Goal: Information Seeking & Learning: Check status

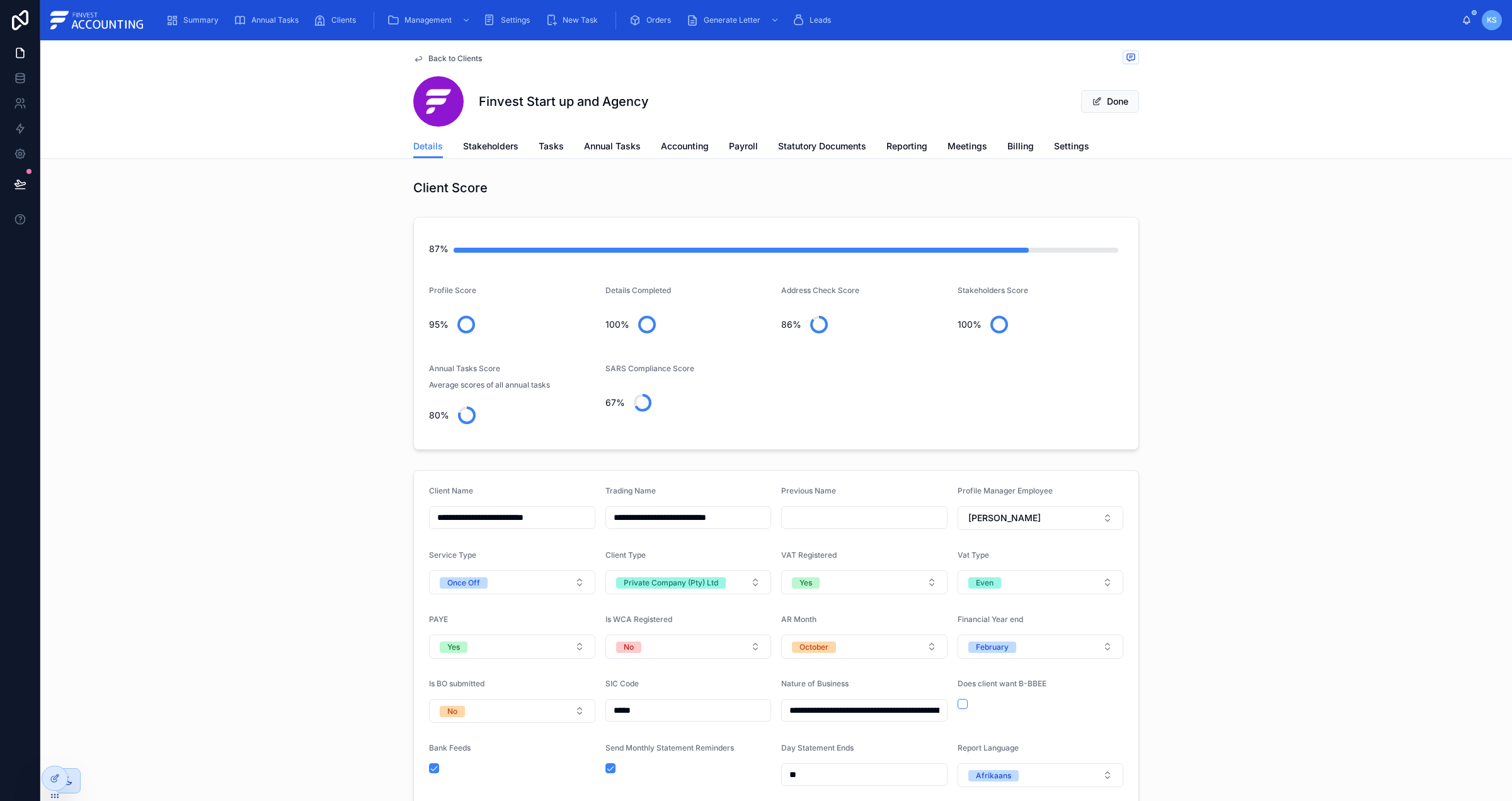
scroll to position [124, 0]
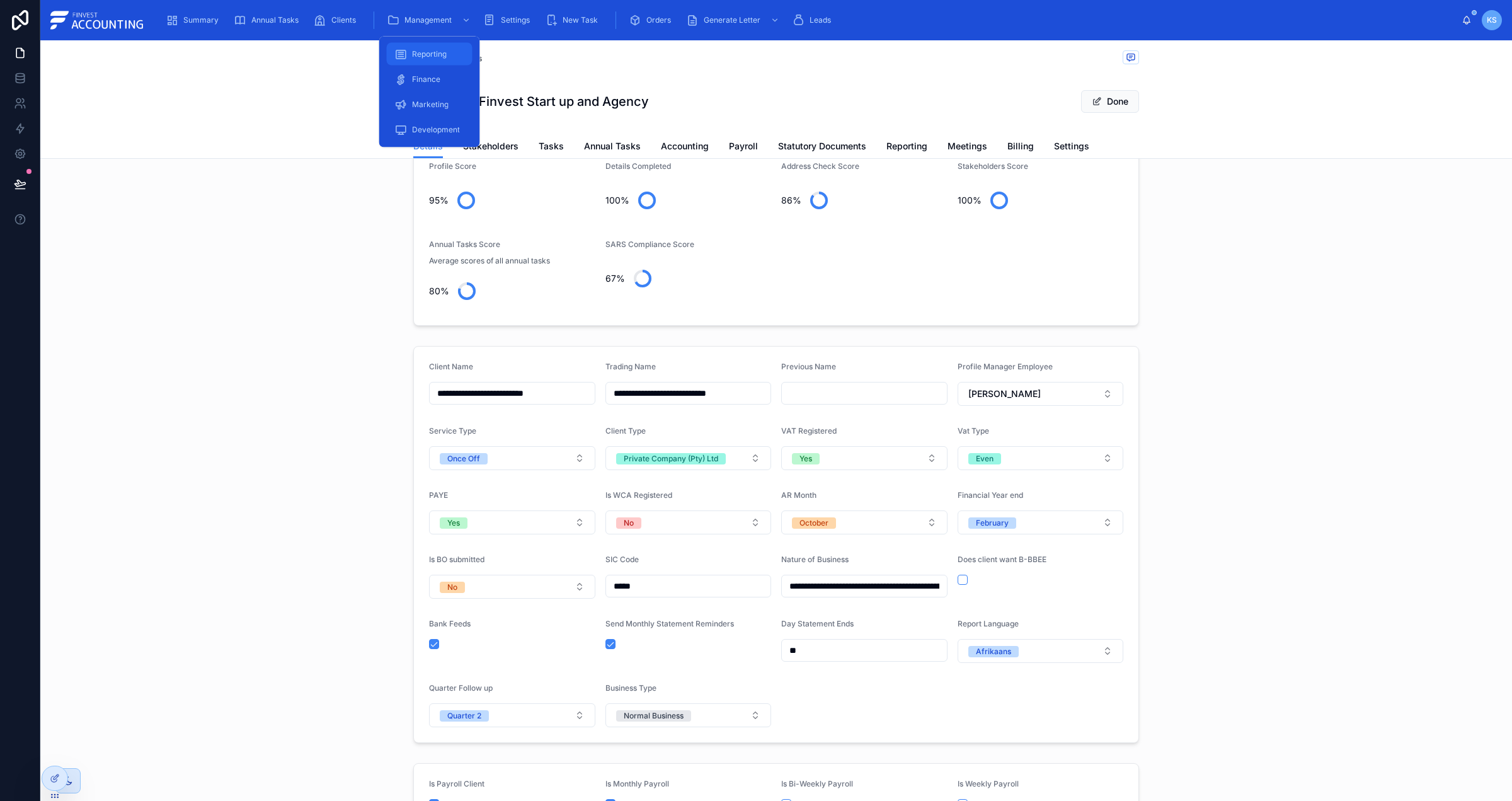
drag, startPoint x: 442, startPoint y: 53, endPoint x: 474, endPoint y: 55, distance: 32.1
click at [441, 53] on span "Reporting" at bounding box center [429, 54] width 35 height 10
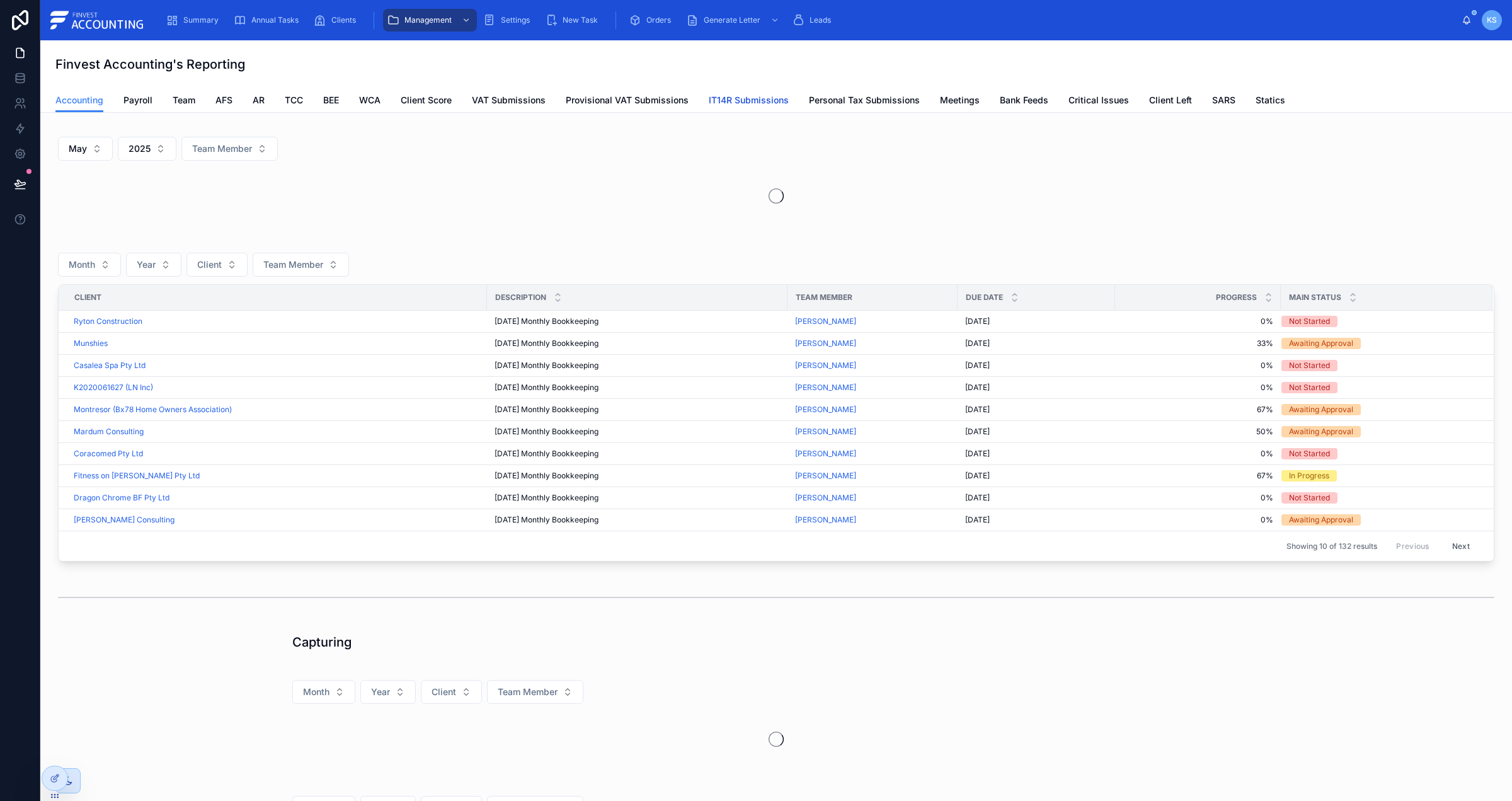
click at [731, 94] on span "IT14R Submissions" at bounding box center [748, 100] width 80 height 12
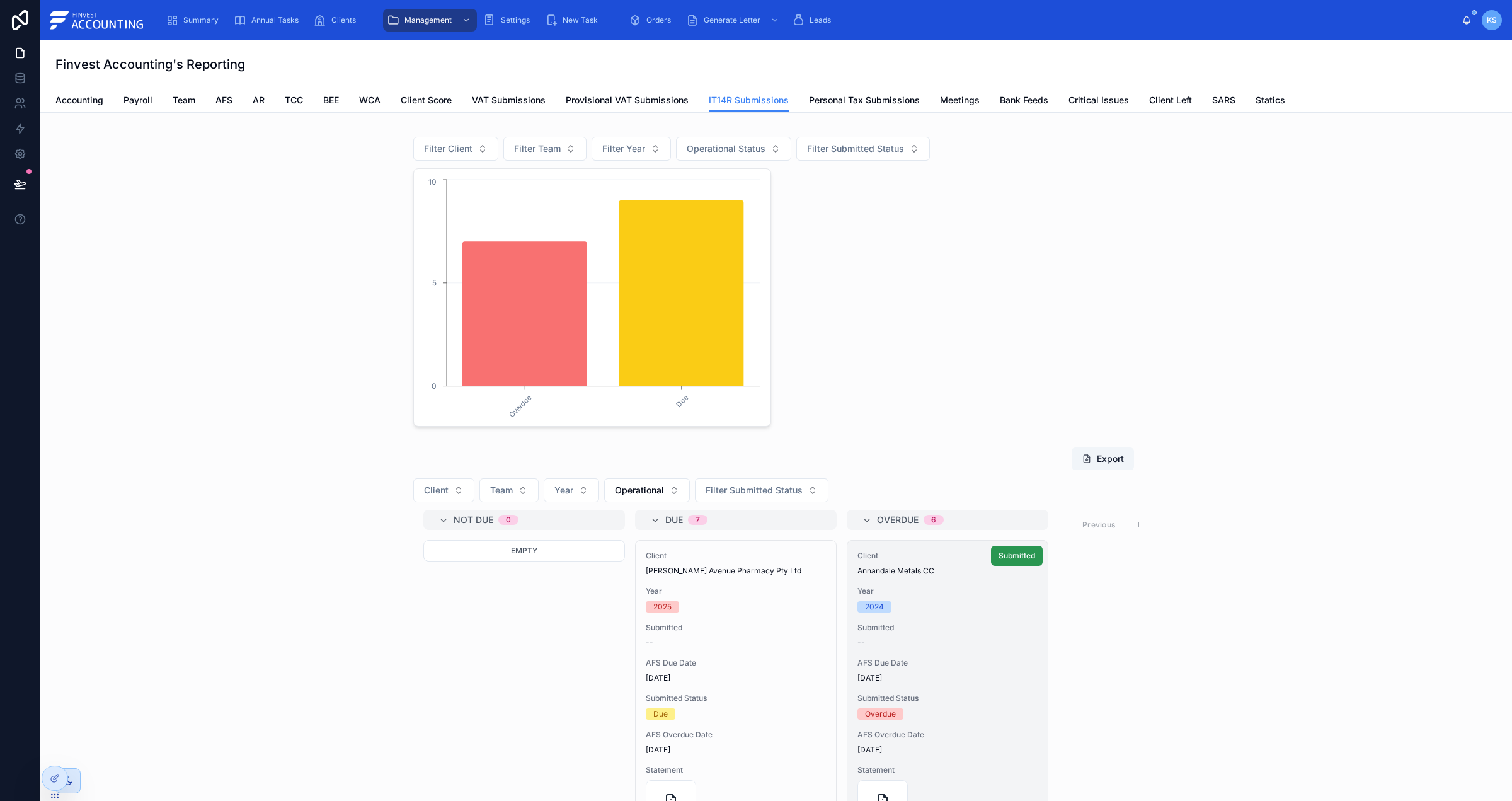
click at [1016, 555] on span "Submitted" at bounding box center [1016, 555] width 37 height 10
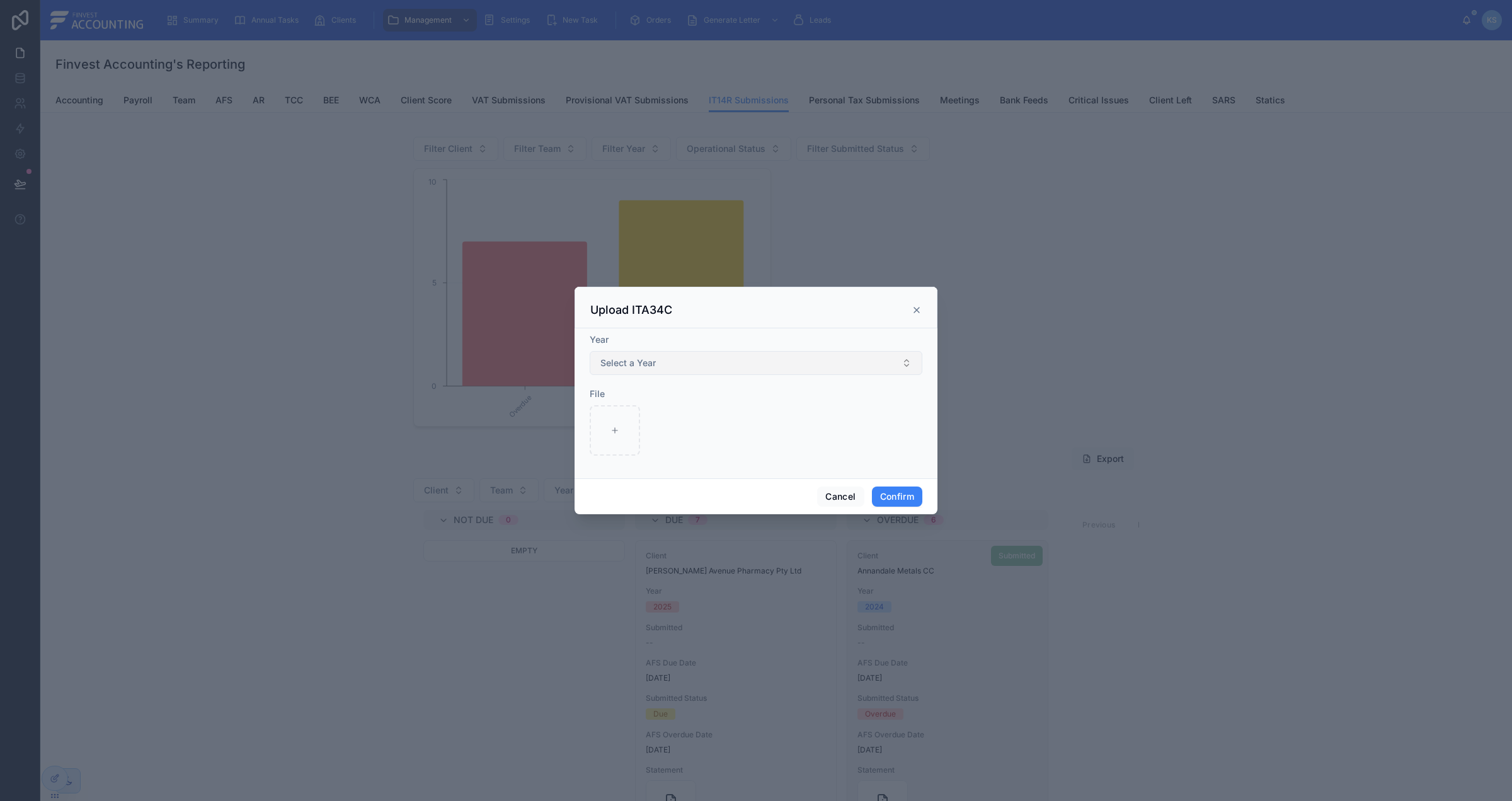
click at [718, 359] on button "Select a Year" at bounding box center [756, 363] width 333 height 24
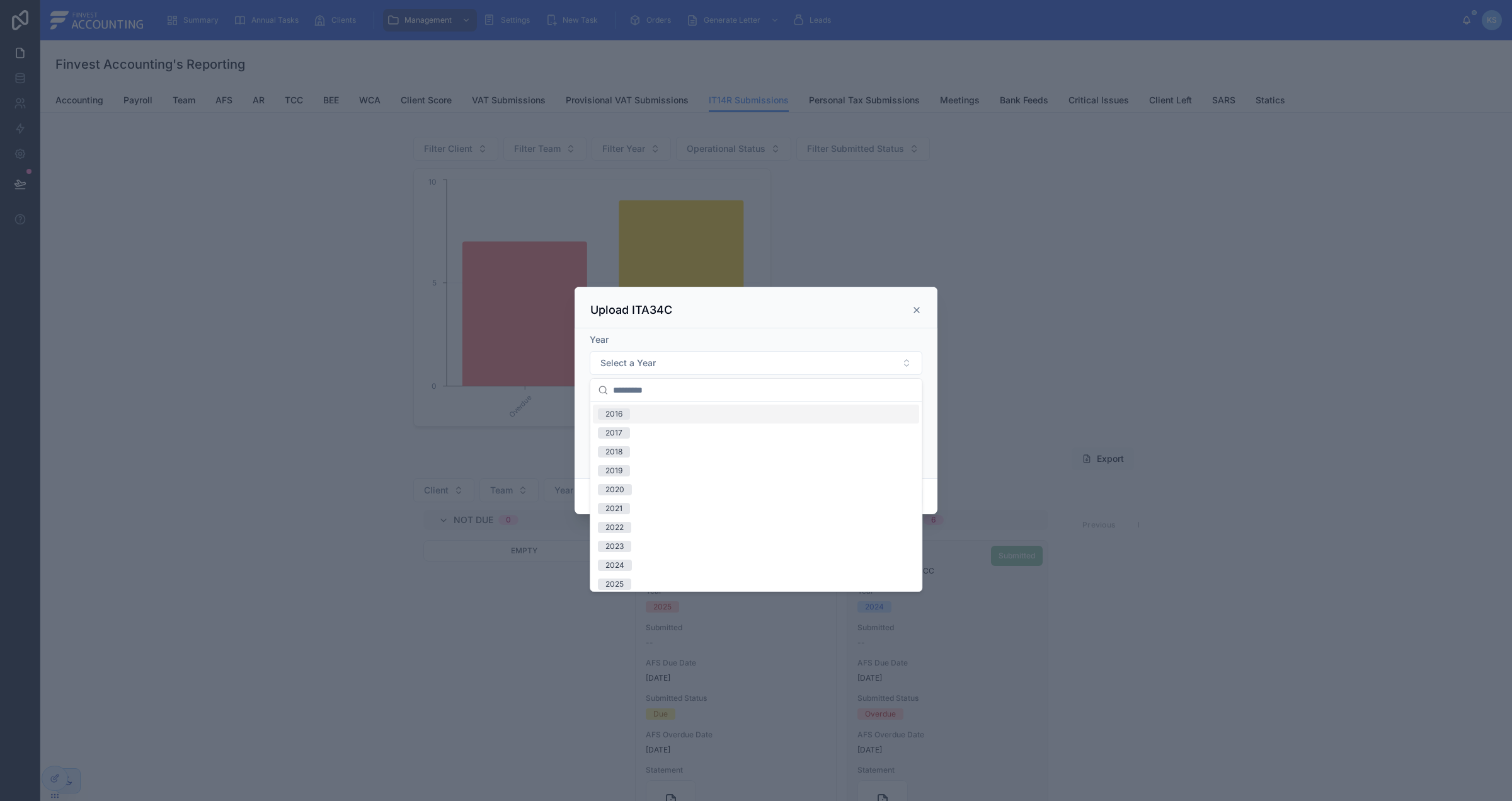
click at [709, 340] on div "Year" at bounding box center [756, 340] width 333 height 12
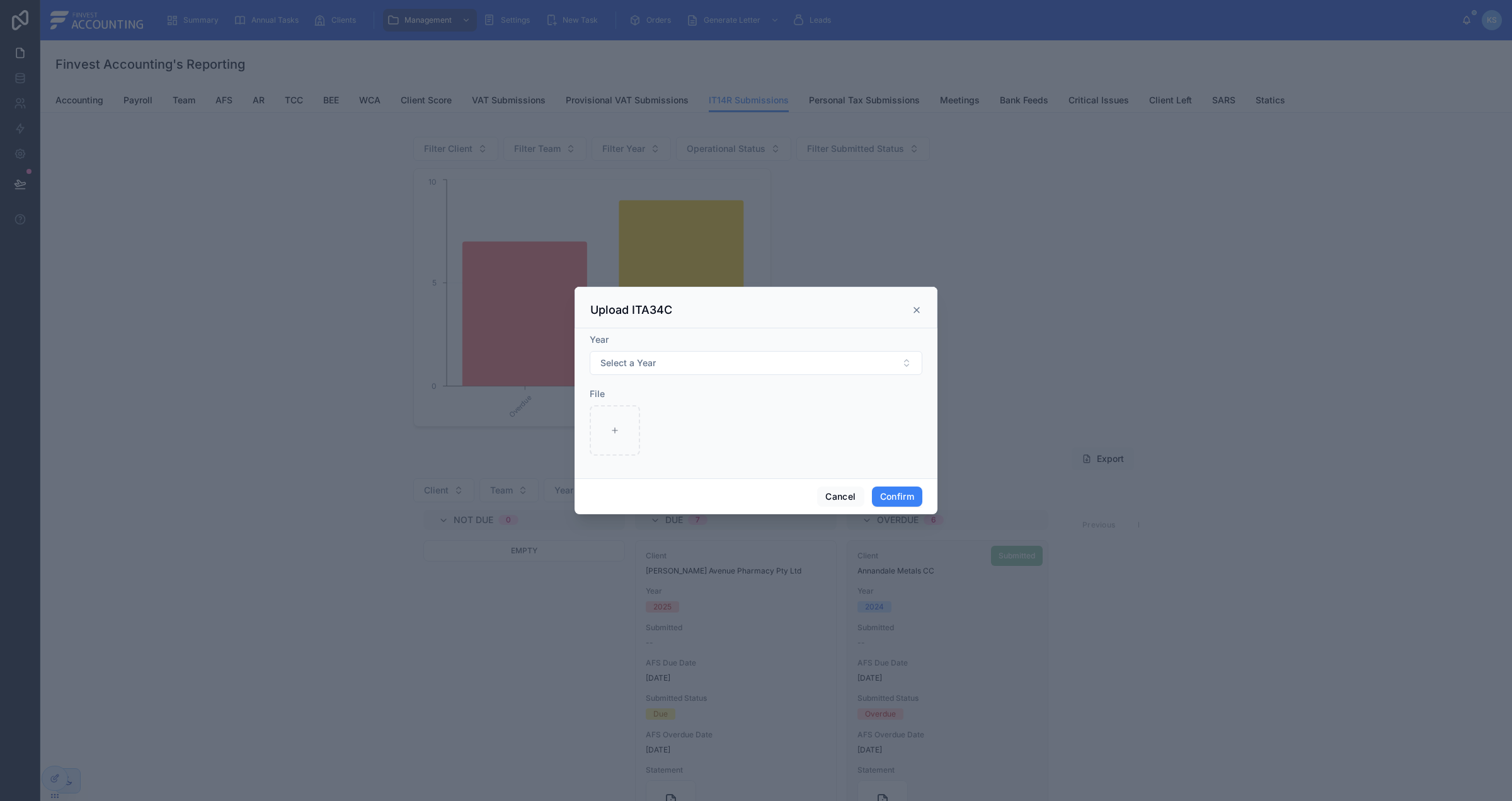
click at [914, 310] on icon at bounding box center [916, 310] width 10 height 10
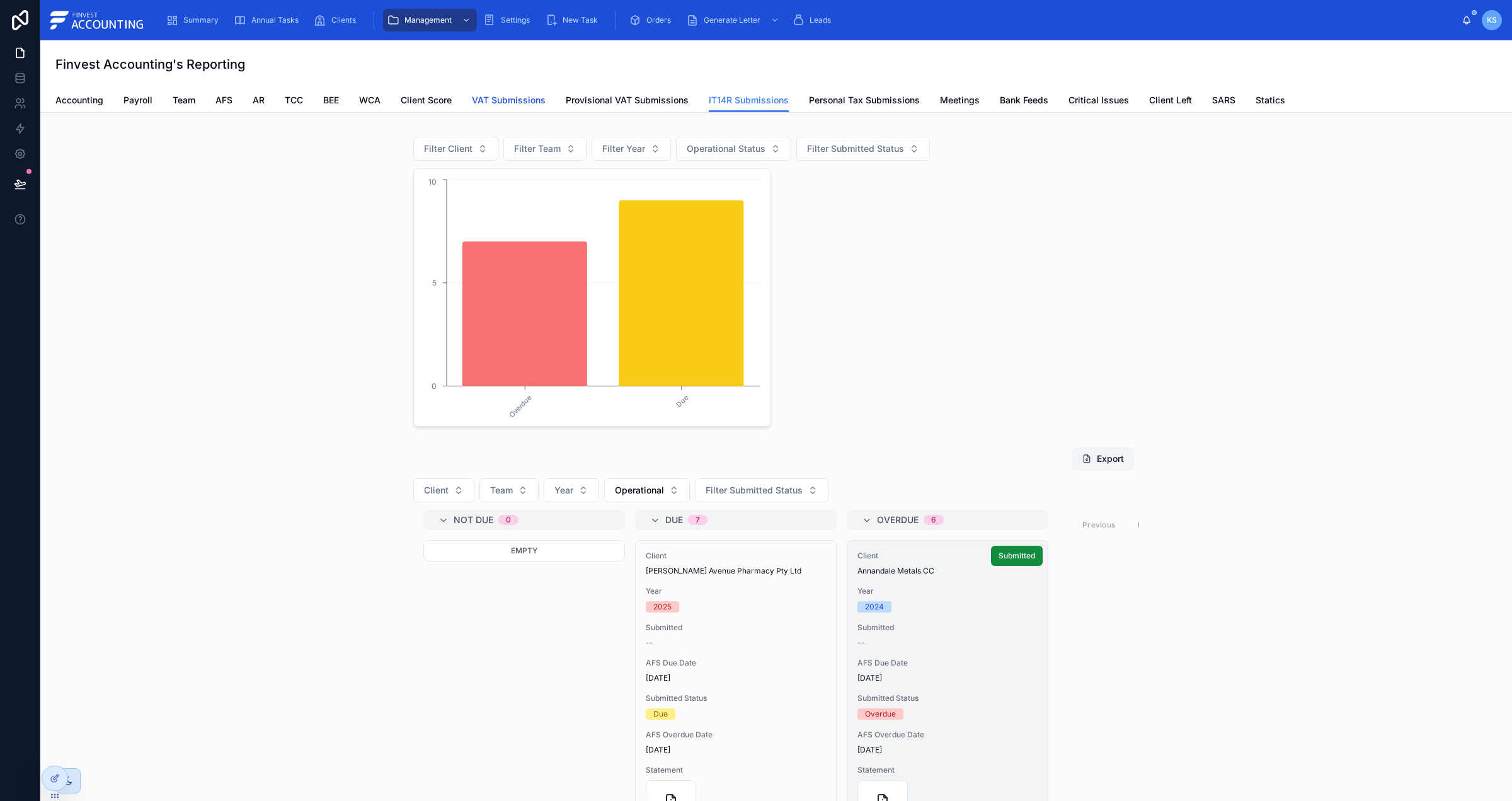
click at [504, 95] on span "VAT Submissions" at bounding box center [509, 100] width 73 height 12
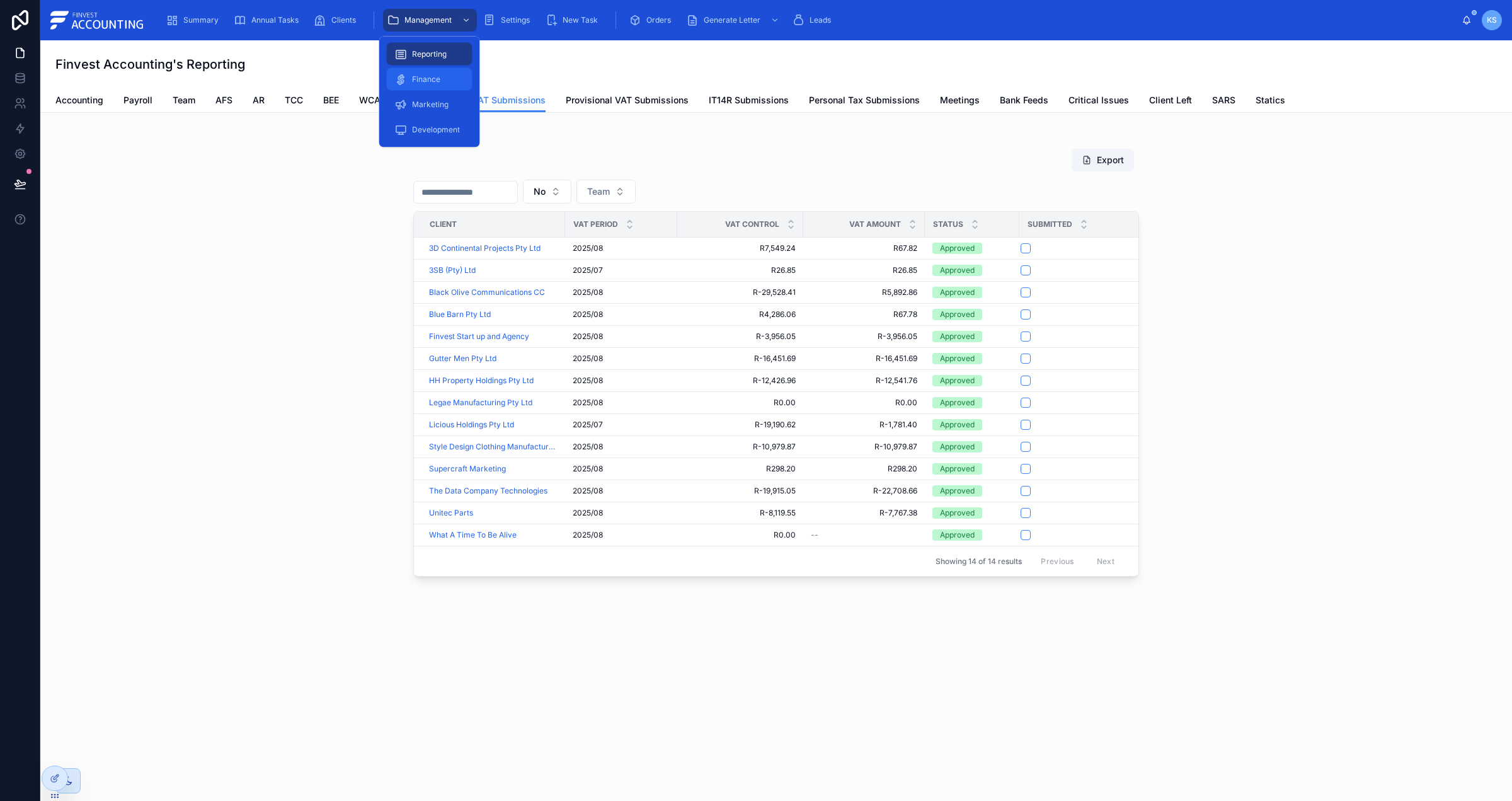
click at [431, 69] on div "Finance" at bounding box center [430, 79] width 71 height 20
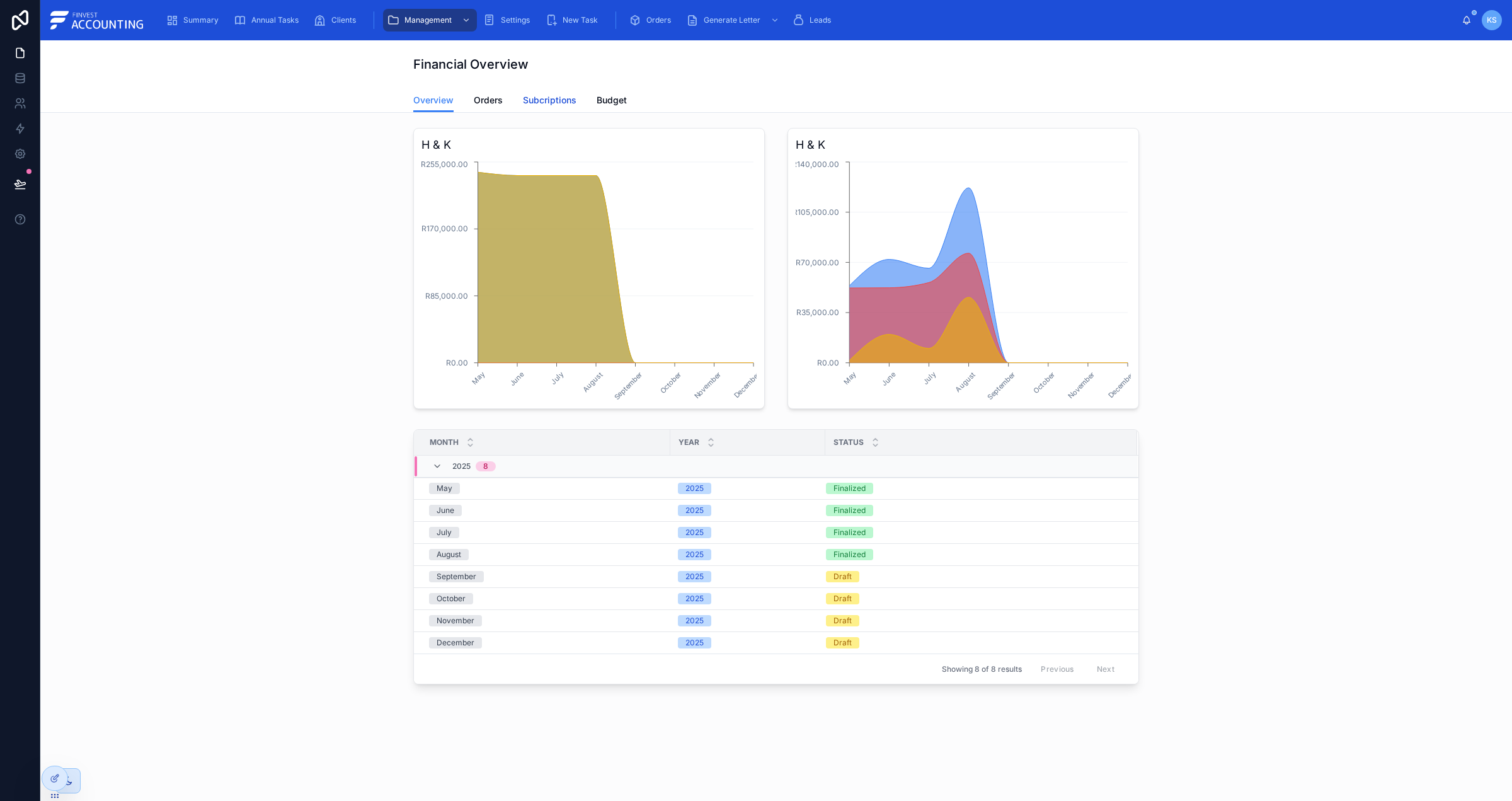
click at [553, 100] on span "Subcriptions" at bounding box center [549, 100] width 53 height 12
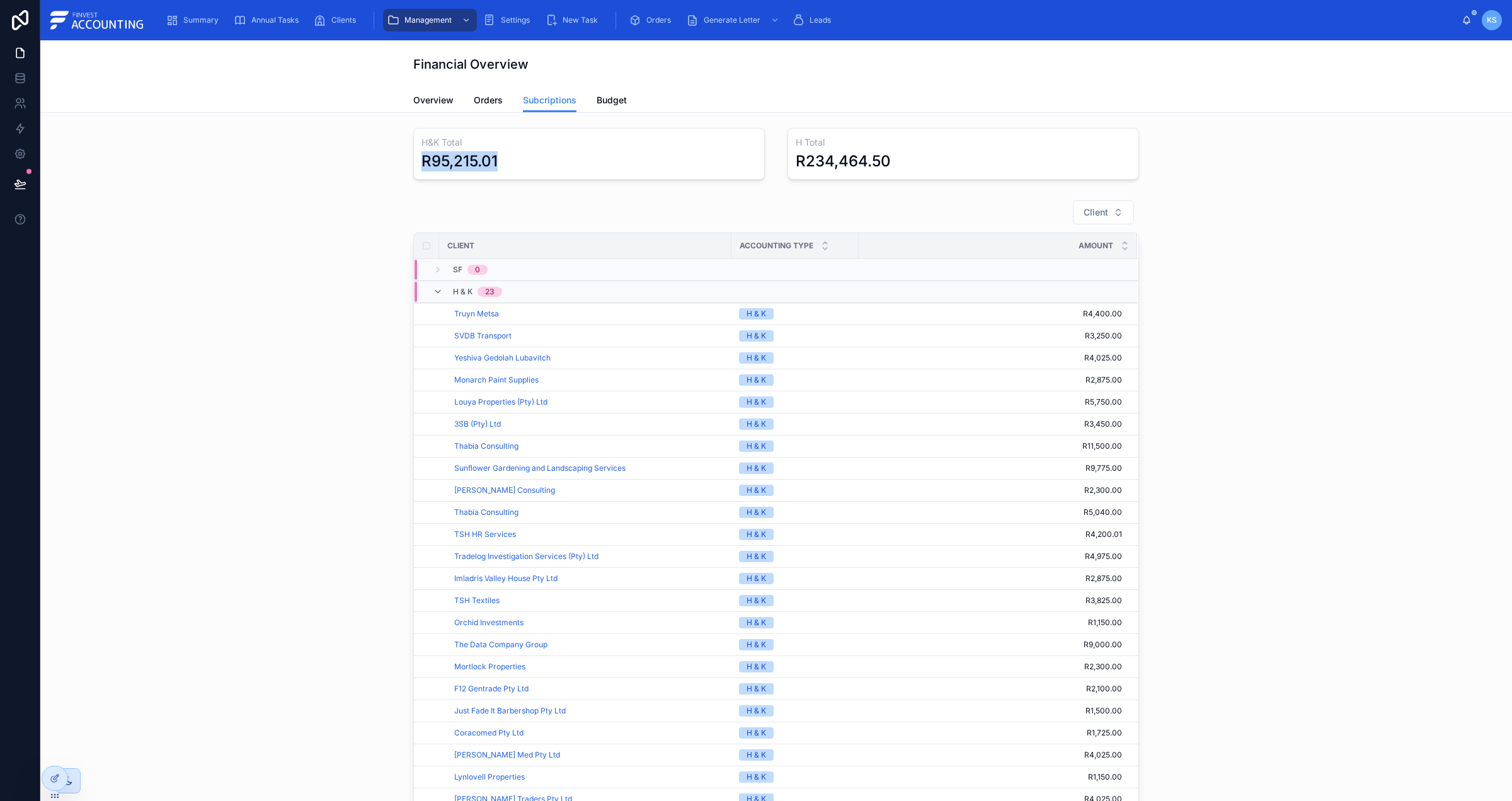
drag, startPoint x: 401, startPoint y: 164, endPoint x: 417, endPoint y: 162, distance: 16.1
click at [341, 160] on div "H&K Total R95,215.01 H Total R234,464.50" at bounding box center [776, 153] width 1451 height 62
click at [611, 98] on span "Budget" at bounding box center [611, 100] width 31 height 12
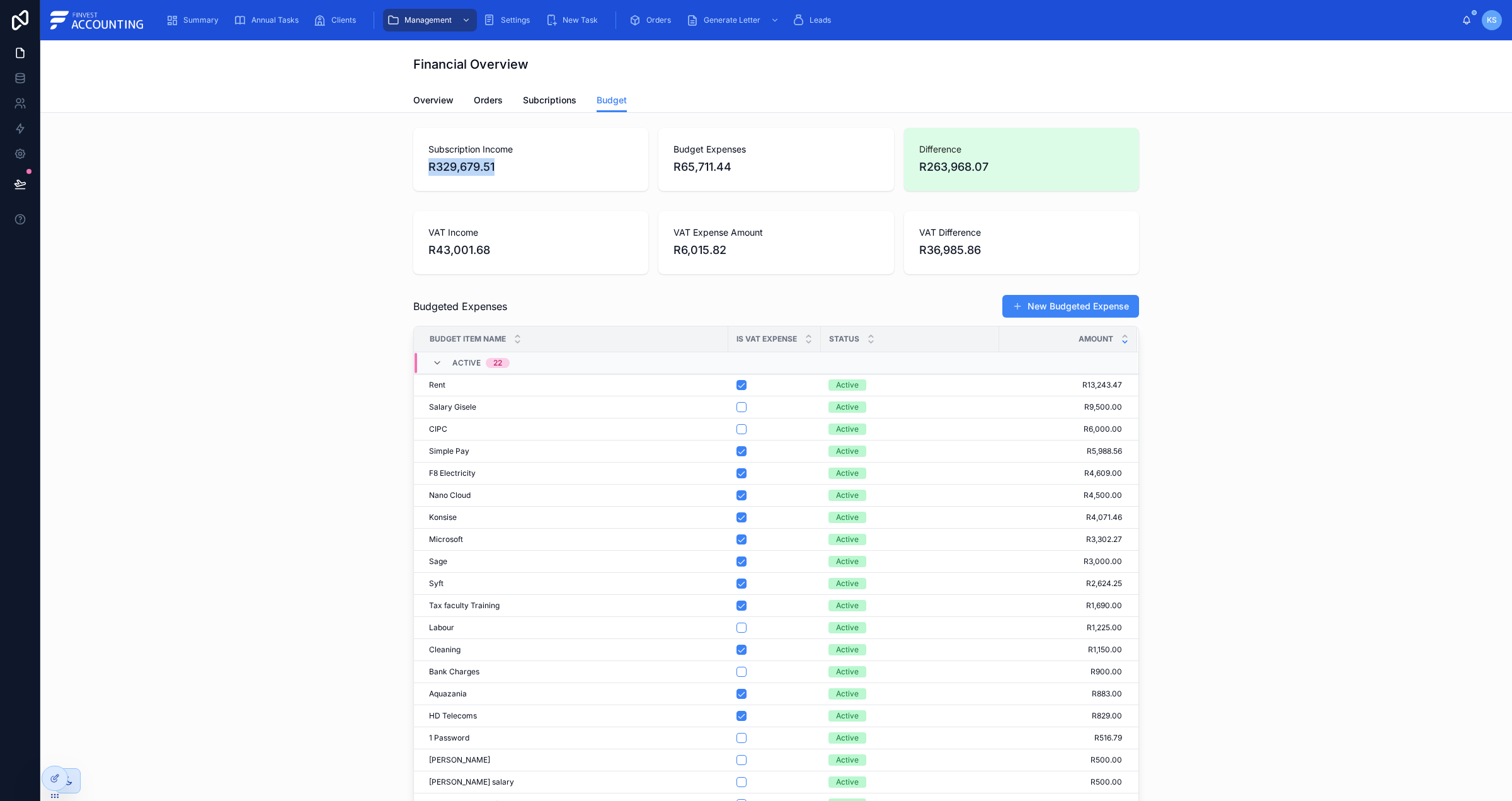
drag, startPoint x: 446, startPoint y: 166, endPoint x: 422, endPoint y: 165, distance: 24.0
click at [422, 165] on div "Subscription Income R329,679.51" at bounding box center [530, 159] width 235 height 63
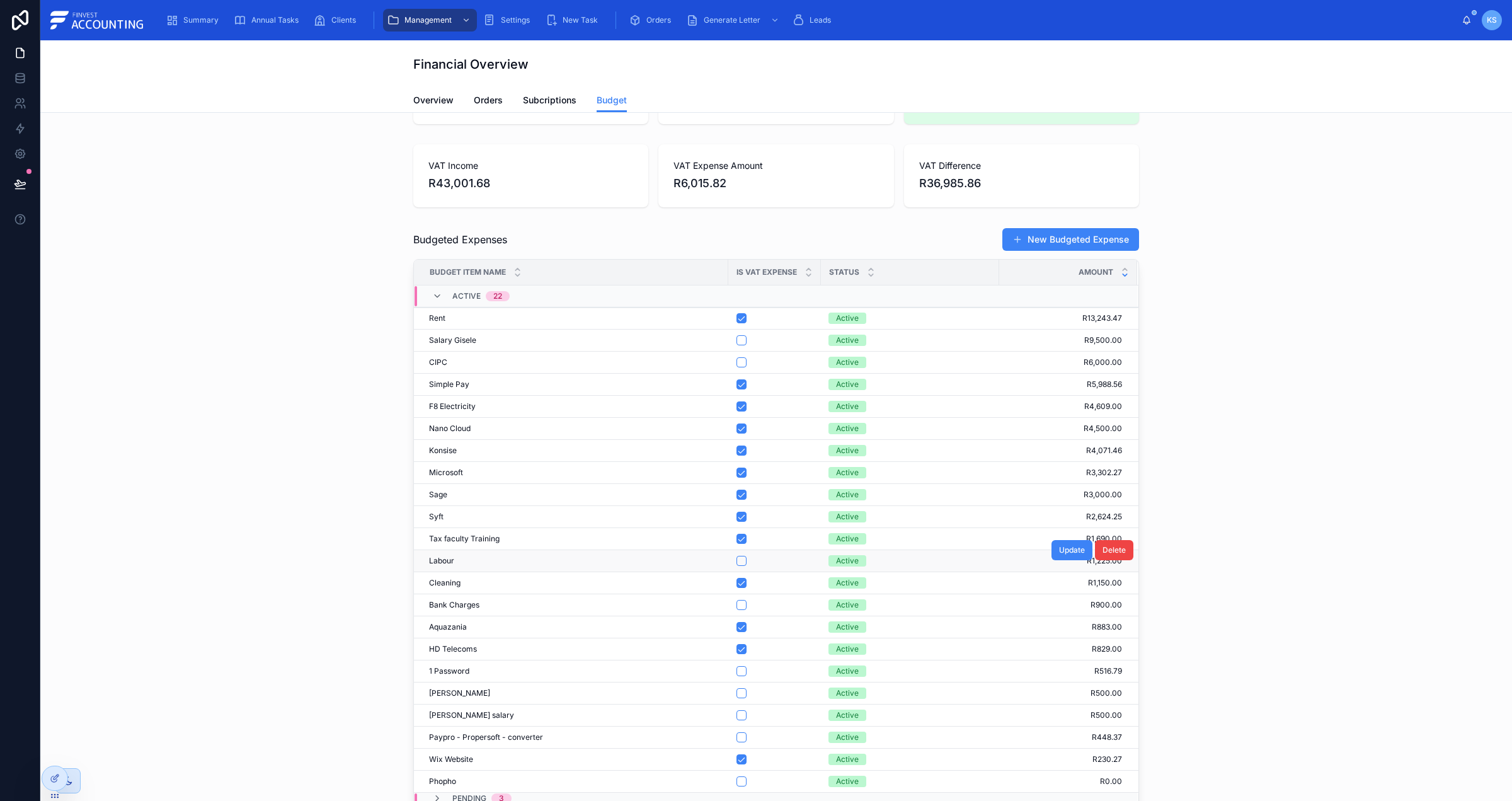
scroll to position [64, 0]
click at [406, 90] on div "Overview Orders Subcriptions Budget" at bounding box center [776, 100] width 1457 height 24
click at [413, 94] on span "Overview" at bounding box center [433, 100] width 40 height 12
